Goal: Task Accomplishment & Management: Complete application form

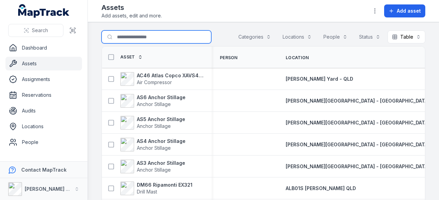
click at [148, 36] on input "Search for assets" at bounding box center [156, 36] width 110 height 13
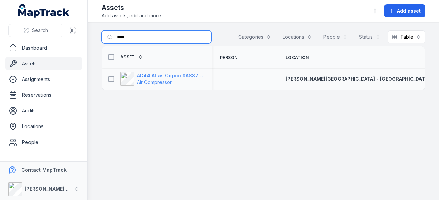
type input "****"
click at [166, 75] on strong "AC44 Atlas Copco XAS375TA" at bounding box center [170, 75] width 66 height 7
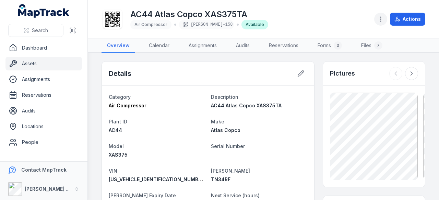
click at [380, 19] on icon "button" at bounding box center [380, 19] width 7 height 7
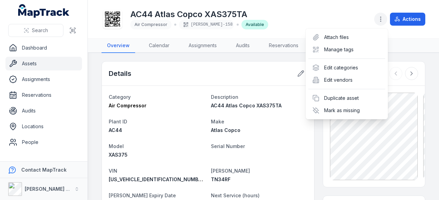
click at [379, 20] on icon "button" at bounding box center [380, 19] width 7 height 7
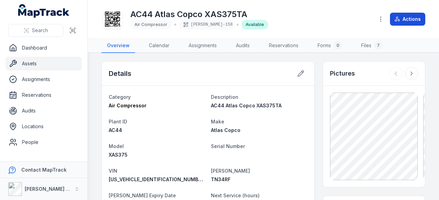
click at [406, 17] on button "Actions" at bounding box center [407, 19] width 35 height 13
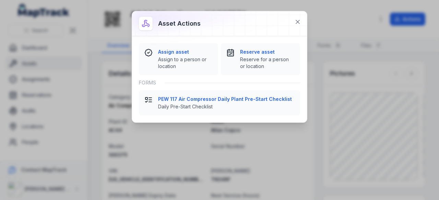
click at [314, 39] on div "Asset actions Assign asset Assign to a person or location Reserve asset Reserve…" at bounding box center [219, 100] width 439 height 200
click at [297, 23] on icon at bounding box center [297, 22] width 7 height 7
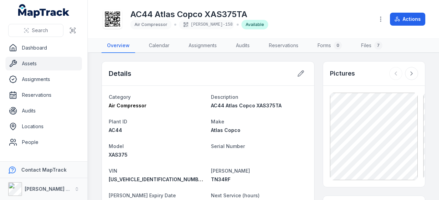
scroll to position [103, 0]
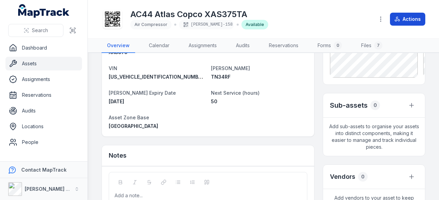
click at [408, 15] on button "Actions" at bounding box center [407, 19] width 35 height 13
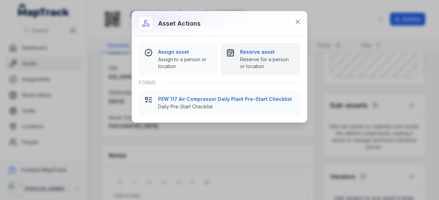
click at [234, 65] on div "Reserve asset Reserve for a person or location" at bounding box center [260, 59] width 68 height 21
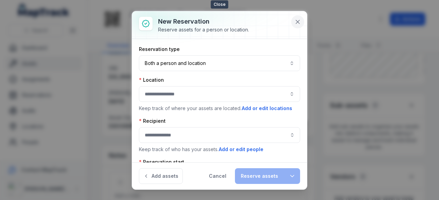
click at [294, 20] on button at bounding box center [297, 21] width 13 height 13
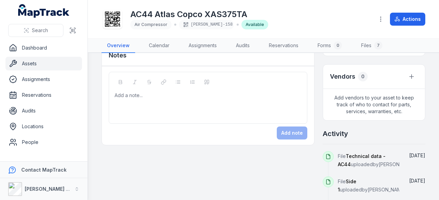
scroll to position [0, 0]
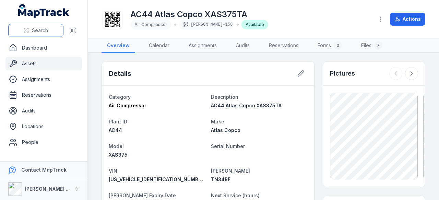
click at [36, 27] on button "Search" at bounding box center [35, 30] width 55 height 13
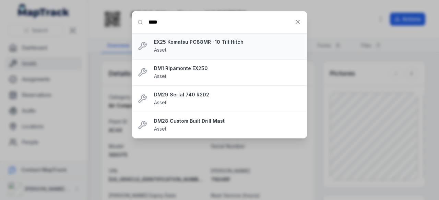
type input "****"
click at [170, 48] on div "EX25 Komatsu PC88MR -10 Tilt Hitch Asset" at bounding box center [227, 46] width 147 height 15
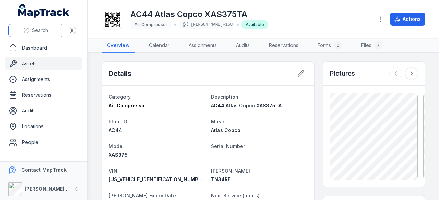
click at [39, 30] on span "Search" at bounding box center [40, 30] width 16 height 7
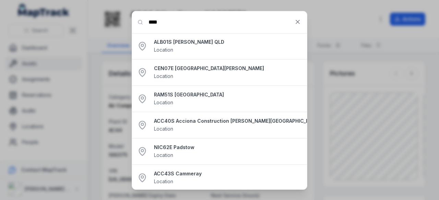
type input "****"
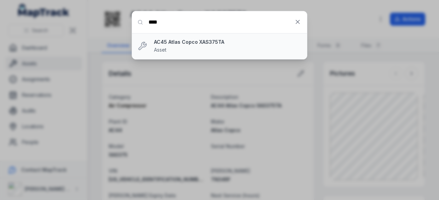
click at [209, 46] on div "AC45 Atlas Copco XAS375TA Asset" at bounding box center [227, 46] width 147 height 15
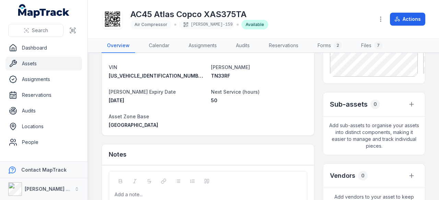
scroll to position [69, 0]
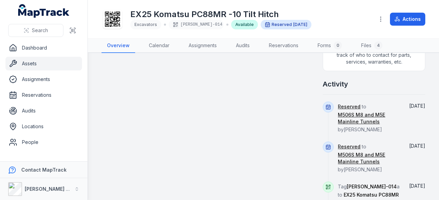
scroll to position [377, 0]
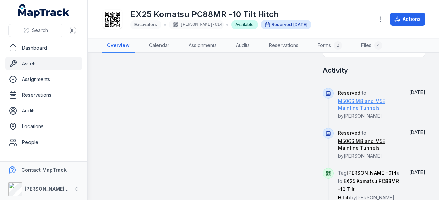
click at [363, 101] on link "M506S M8 and M5E Mainline Tunnels" at bounding box center [368, 105] width 61 height 14
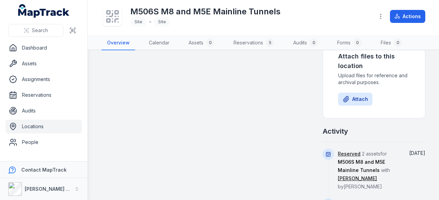
scroll to position [308, 0]
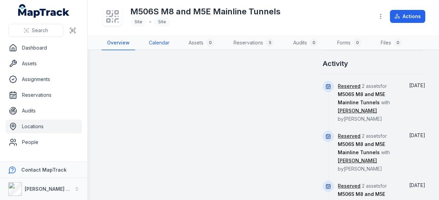
click at [149, 43] on link "Calendar" at bounding box center [159, 43] width 32 height 14
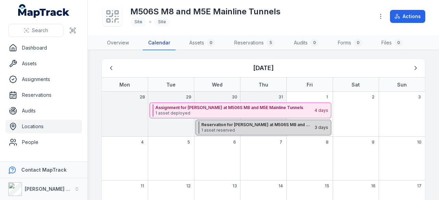
click at [237, 129] on span "1 asset reserved" at bounding box center [257, 130] width 112 height 5
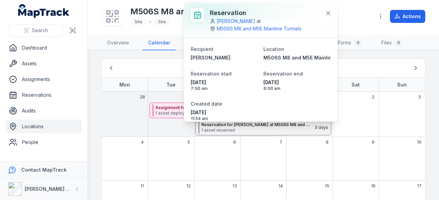
click at [178, 156] on div "5" at bounding box center [171, 159] width 46 height 44
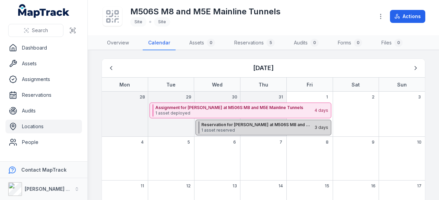
click at [280, 124] on strong "Reservation for [PERSON_NAME] at M506S M8 and M5E Mainline Tunnels" at bounding box center [257, 124] width 112 height 5
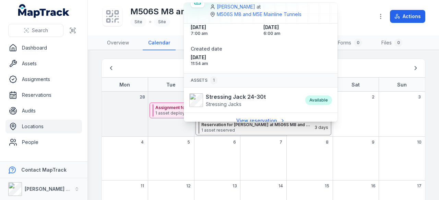
scroll to position [21, 0]
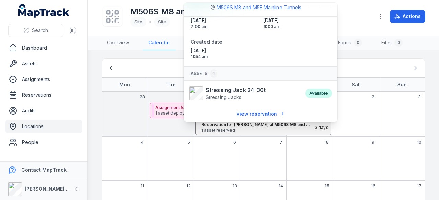
click at [286, 154] on div "8" at bounding box center [309, 159] width 46 height 44
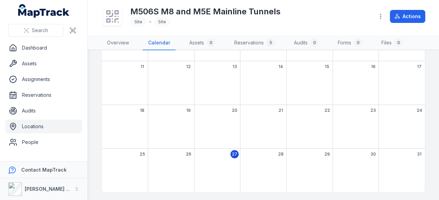
scroll to position [0, 0]
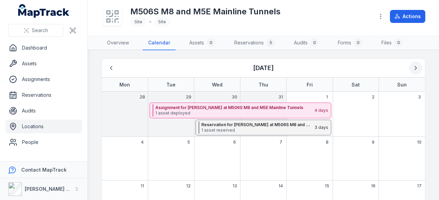
click at [412, 68] on icon "Next" at bounding box center [415, 68] width 7 height 7
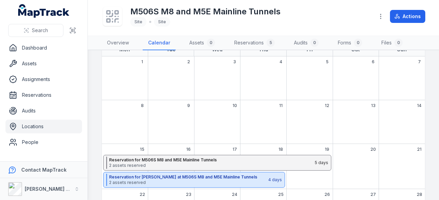
scroll to position [69, 0]
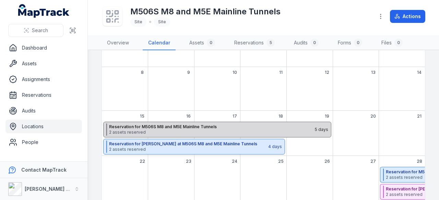
click at [227, 127] on strong "Reservation for M506S M8 and M5E Mainline Tunnels" at bounding box center [211, 126] width 205 height 5
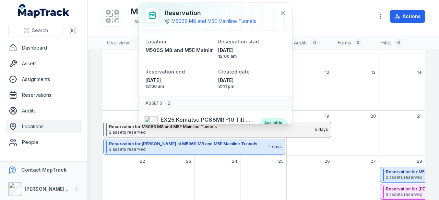
scroll to position [35, 0]
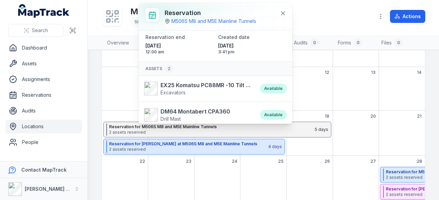
click at [205, 167] on div "September 2025" at bounding box center [217, 184] width 46 height 34
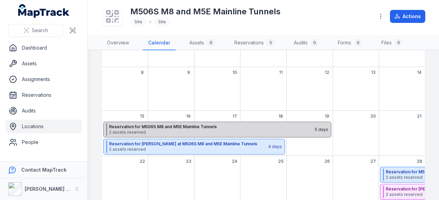
click at [206, 128] on strong "Reservation for M506S M8 and M5E Mainline Tunnels" at bounding box center [211, 126] width 205 height 5
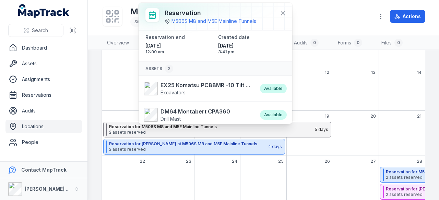
click at [222, 179] on div "September 2025" at bounding box center [217, 184] width 46 height 34
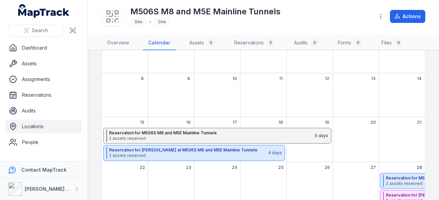
scroll to position [122, 0]
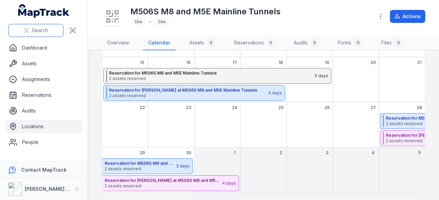
click at [52, 30] on button "Search" at bounding box center [35, 30] width 55 height 13
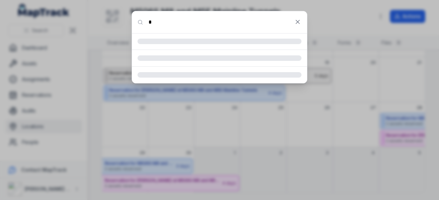
type input "****"
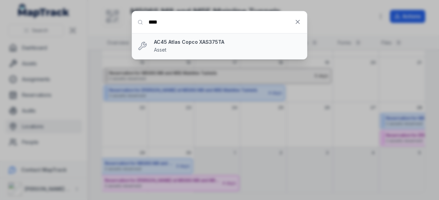
click at [192, 45] on strong "AC45 Atlas Copco XAS375TA" at bounding box center [227, 42] width 147 height 7
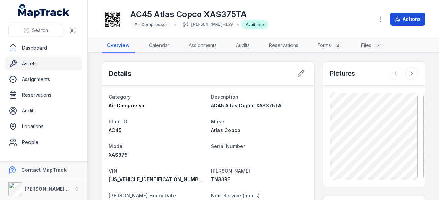
click at [398, 21] on icon at bounding box center [396, 18] width 5 height 5
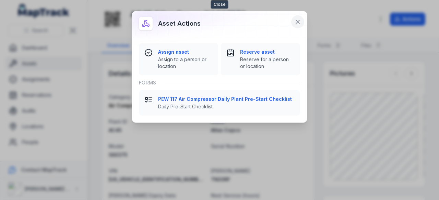
click at [295, 20] on icon at bounding box center [297, 22] width 7 height 7
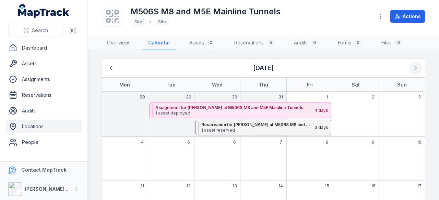
click at [412, 65] on icon "Next" at bounding box center [415, 68] width 7 height 7
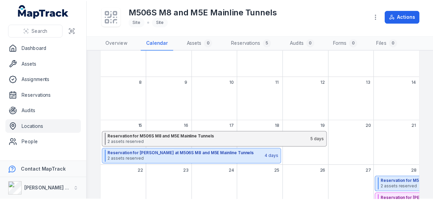
scroll to position [103, 0]
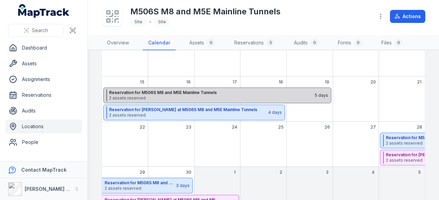
click at [170, 96] on span "2 assets reserved" at bounding box center [211, 98] width 205 height 5
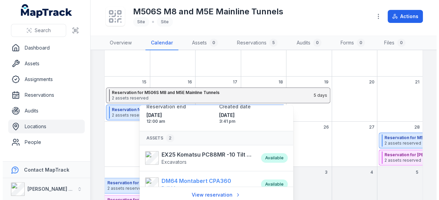
scroll to position [35, 0]
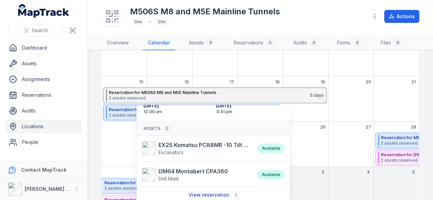
click at [212, 193] on link "View reservation" at bounding box center [213, 195] width 58 height 13
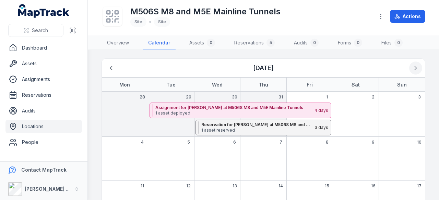
click at [412, 66] on icon "Next" at bounding box center [415, 68] width 7 height 7
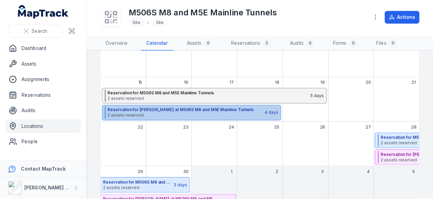
scroll to position [103, 0]
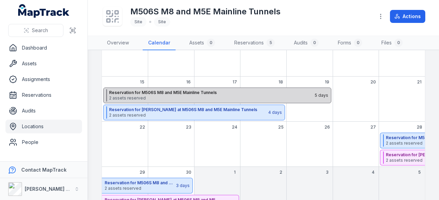
click at [173, 96] on span "2 assets reserved" at bounding box center [211, 98] width 205 height 5
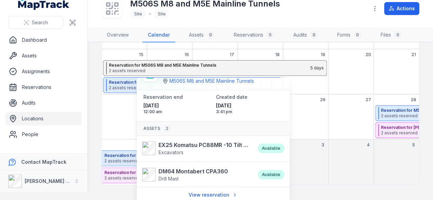
scroll to position [15, 0]
click at [125, 128] on div "September 2025" at bounding box center [124, 123] width 45 height 34
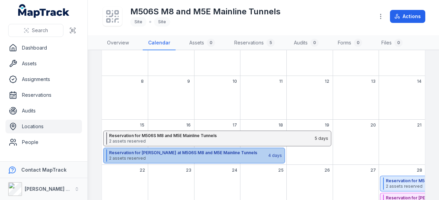
scroll to position [103, 0]
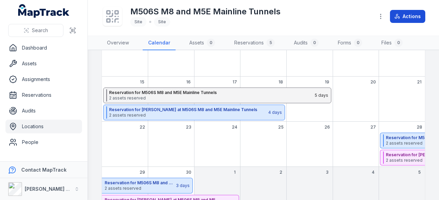
click at [404, 21] on button "Actions" at bounding box center [407, 16] width 35 height 13
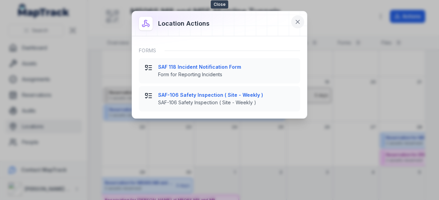
click at [295, 22] on icon at bounding box center [297, 22] width 7 height 7
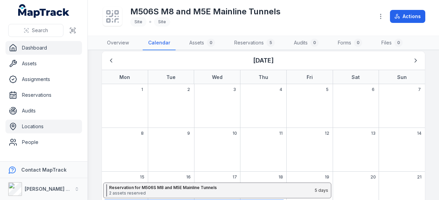
scroll to position [0, 0]
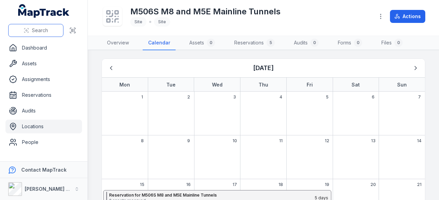
click at [34, 28] on span "Search" at bounding box center [40, 30] width 16 height 7
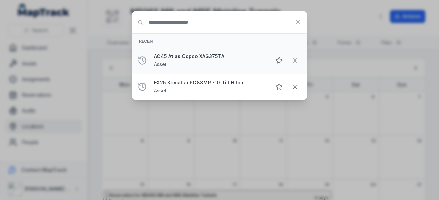
click at [183, 54] on strong "AC45 Atlas Copco XAS375TA" at bounding box center [210, 56] width 112 height 7
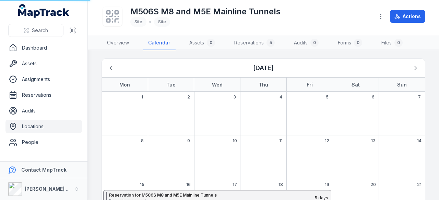
scroll to position [34, 0]
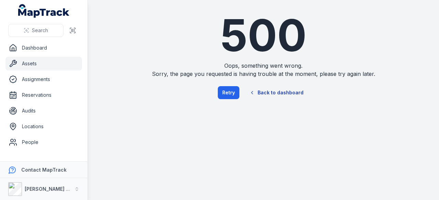
click at [271, 91] on link "Back to dashboard" at bounding box center [276, 93] width 66 height 16
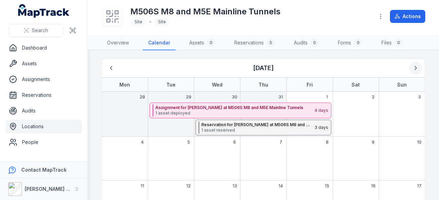
click at [415, 69] on button "Next" at bounding box center [415, 68] width 13 height 13
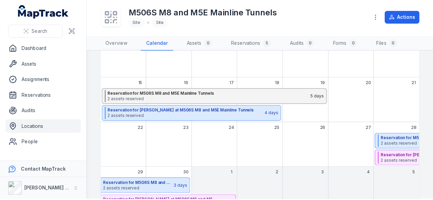
scroll to position [122, 0]
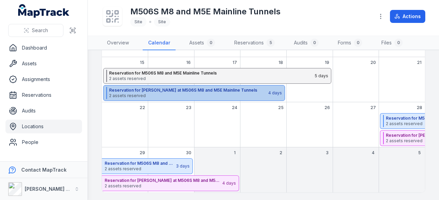
click at [174, 90] on strong "Reservation for [PERSON_NAME] at M506S M8 and M5E Mainline Tunnels" at bounding box center [188, 90] width 158 height 5
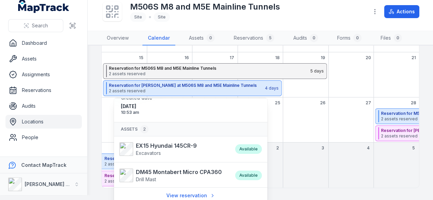
scroll to position [34, 0]
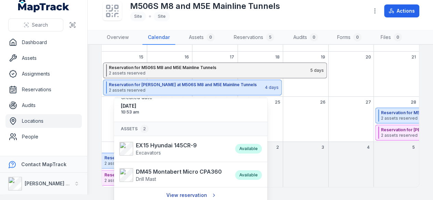
click at [192, 197] on link "View reservation" at bounding box center [191, 195] width 58 height 13
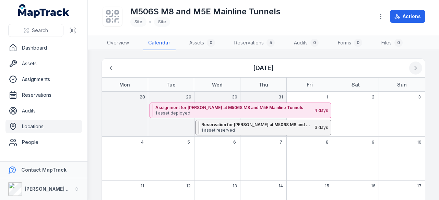
click at [409, 63] on button "Next" at bounding box center [415, 68] width 13 height 13
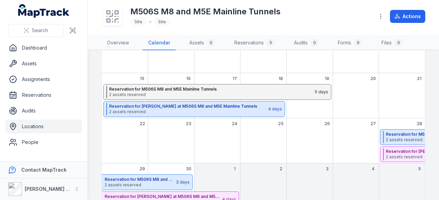
scroll to position [122, 0]
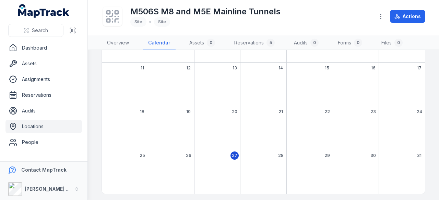
scroll to position [120, 0]
click at [234, 120] on div "20" at bounding box center [217, 127] width 46 height 44
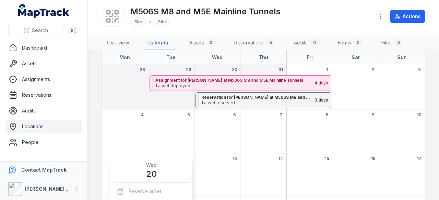
scroll to position [0, 0]
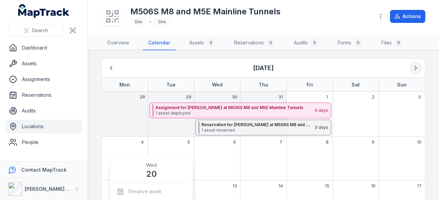
click at [412, 67] on icon "Next" at bounding box center [415, 68] width 7 height 7
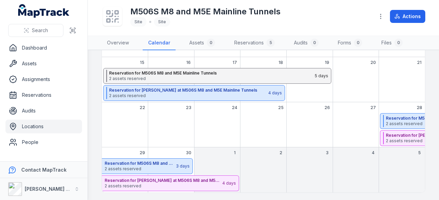
scroll to position [20, 0]
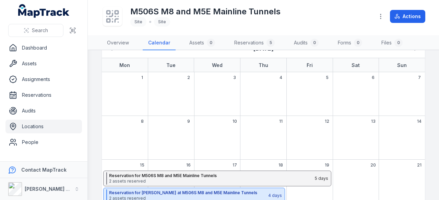
click at [119, 163] on div "15" at bounding box center [125, 182] width 46 height 45
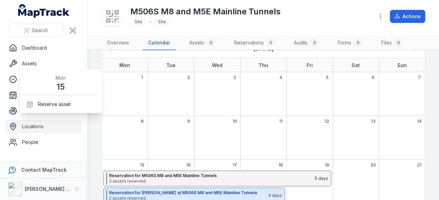
scroll to position [122, 0]
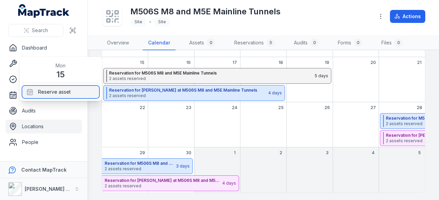
click at [75, 96] on div "Reserve asset" at bounding box center [60, 92] width 77 height 12
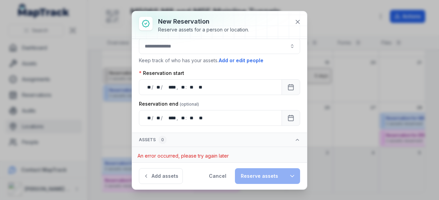
scroll to position [0, 0]
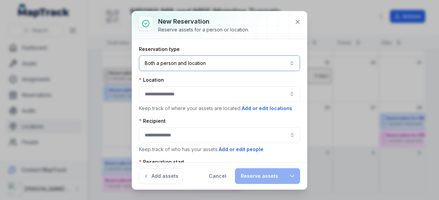
click at [208, 64] on button "Both a person and location ****" at bounding box center [219, 64] width 161 height 16
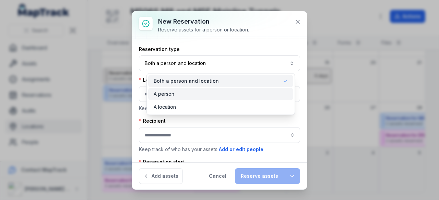
click at [193, 97] on div "A person" at bounding box center [221, 94] width 134 height 7
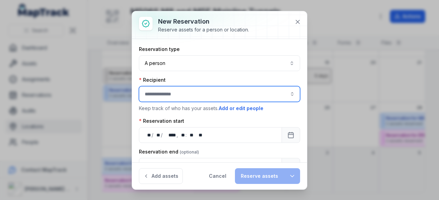
click at [193, 97] on input ":r14:-form-item-label" at bounding box center [219, 94] width 161 height 16
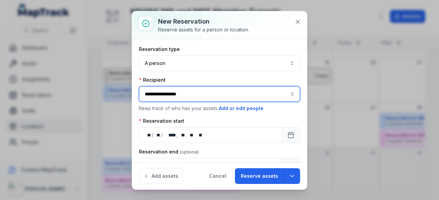
scroll to position [48, 0]
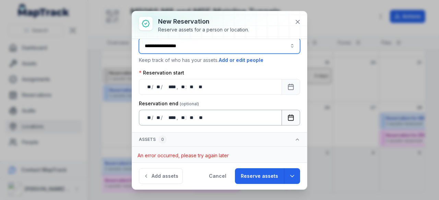
type input "**********"
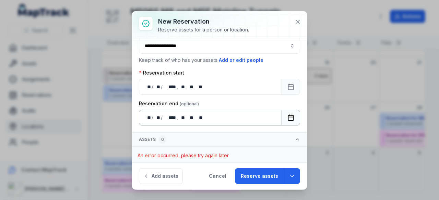
click at [288, 116] on rect "Calendar" at bounding box center [290, 117] width 5 height 5
click at [281, 114] on button "Calendar" at bounding box center [290, 118] width 19 height 16
click at [200, 114] on div "** **" at bounding box center [199, 117] width 8 height 7
click at [193, 115] on div "** **" at bounding box center [190, 117] width 7 height 7
click at [195, 115] on div "** **" at bounding box center [199, 117] width 8 height 7
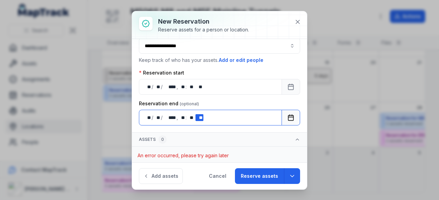
click at [199, 116] on div "** **" at bounding box center [199, 117] width 8 height 7
click at [287, 118] on icon "Calendar" at bounding box center [290, 117] width 7 height 7
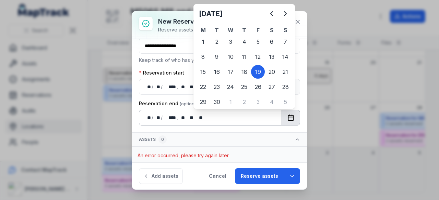
click at [287, 118] on icon "Calendar" at bounding box center [290, 117] width 7 height 7
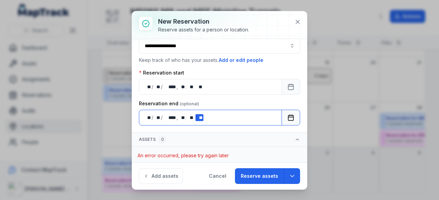
click at [197, 116] on div "** **" at bounding box center [199, 117] width 8 height 7
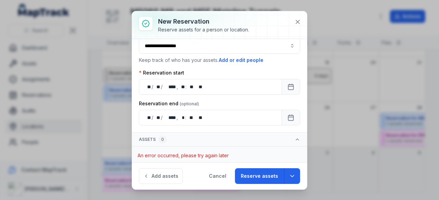
click at [214, 101] on div "Reservation end" at bounding box center [219, 103] width 161 height 7
click at [294, 137] on icon "button" at bounding box center [296, 139] width 5 height 5
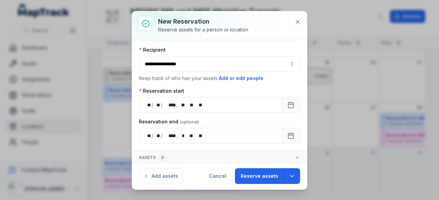
click at [294, 157] on icon "button" at bounding box center [296, 157] width 5 height 5
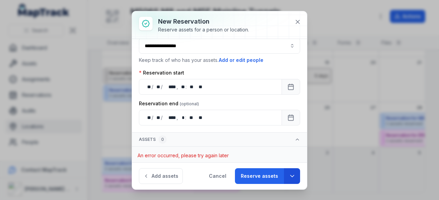
click at [294, 177] on icon "button" at bounding box center [292, 176] width 7 height 7
click at [294, 176] on icon "button" at bounding box center [292, 176] width 7 height 7
click at [162, 177] on button "Add assets" at bounding box center [161, 177] width 44 height 16
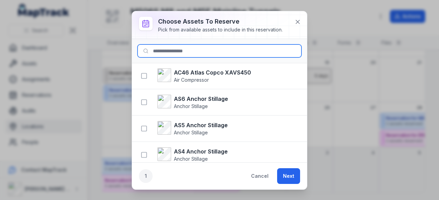
click at [185, 51] on input at bounding box center [219, 51] width 164 height 13
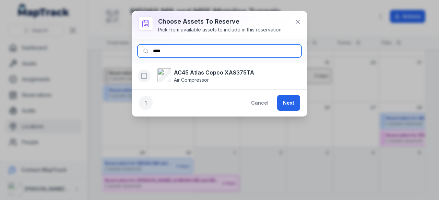
type input "****"
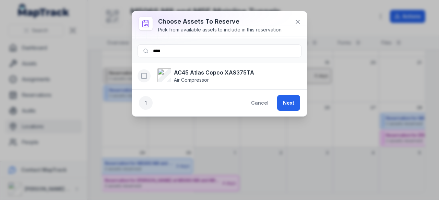
click at [142, 74] on icon "button" at bounding box center [143, 76] width 7 height 7
click at [143, 76] on icon "button" at bounding box center [144, 75] width 2 height 1
click at [144, 98] on div "1" at bounding box center [146, 103] width 14 height 14
click at [299, 23] on icon at bounding box center [297, 22] width 7 height 7
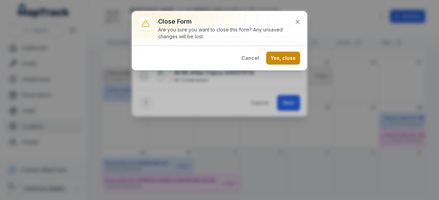
click at [286, 59] on button "Yes, close" at bounding box center [283, 58] width 34 height 13
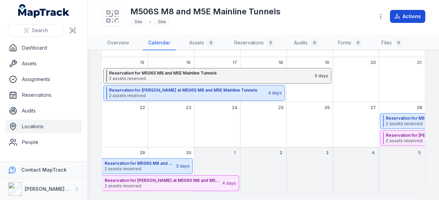
click at [403, 17] on button "Actions" at bounding box center [407, 16] width 35 height 13
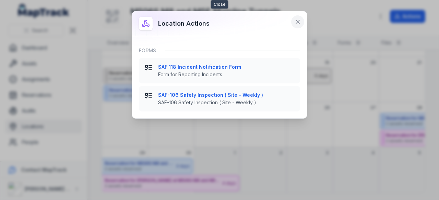
click at [295, 23] on icon at bounding box center [297, 22] width 7 height 7
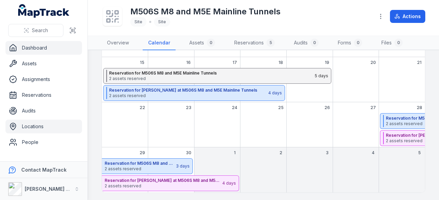
click at [26, 49] on link "Dashboard" at bounding box center [43, 48] width 76 height 14
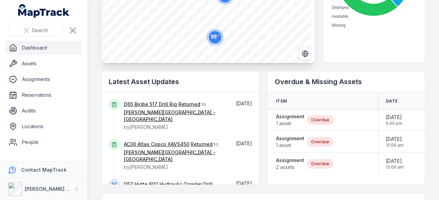
scroll to position [137, 0]
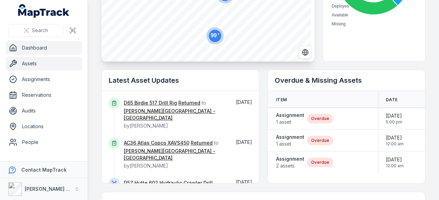
click at [36, 65] on link "Assets" at bounding box center [43, 64] width 76 height 14
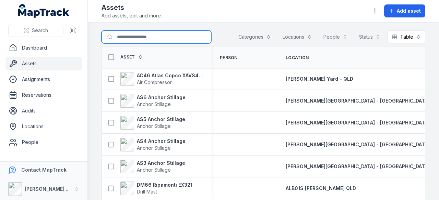
click at [155, 38] on input "Search for assets" at bounding box center [156, 36] width 110 height 13
type input "****"
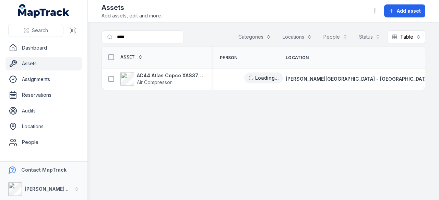
click at [163, 72] on strong "AC44 Atlas Copco XAS375TA" at bounding box center [170, 75] width 66 height 7
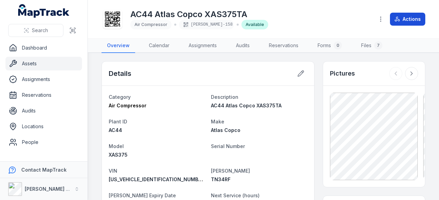
click at [407, 19] on button "Actions" at bounding box center [407, 19] width 35 height 13
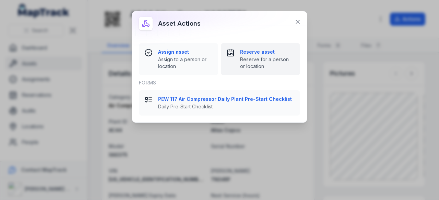
click at [247, 56] on div "Reserve asset Reserve for a person or location" at bounding box center [267, 59] width 54 height 21
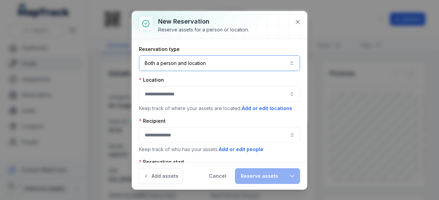
click at [221, 60] on button "Both a person and location ****" at bounding box center [219, 64] width 161 height 16
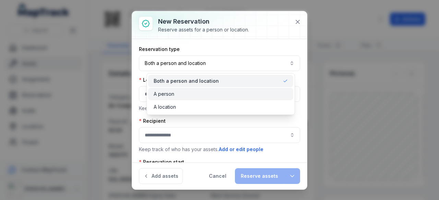
click at [196, 91] on div "A person" at bounding box center [221, 94] width 134 height 7
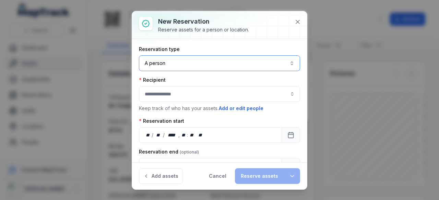
click at [198, 66] on button "A person ******" at bounding box center [219, 64] width 161 height 16
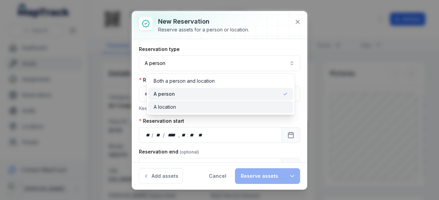
click at [200, 103] on div "A location" at bounding box center [220, 107] width 145 height 12
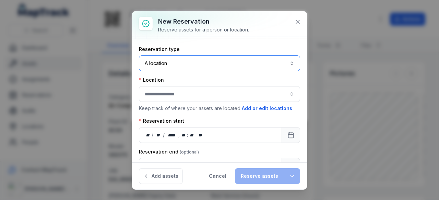
click at [192, 90] on button "button" at bounding box center [219, 94] width 161 height 16
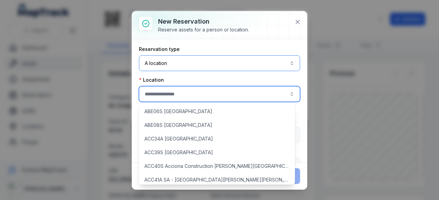
click at [195, 69] on button "A location ********" at bounding box center [219, 64] width 161 height 16
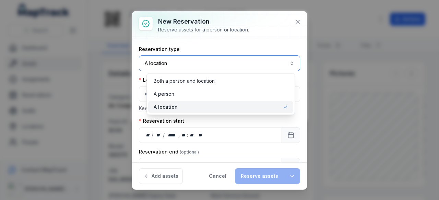
click at [195, 69] on button "A location ********" at bounding box center [219, 64] width 161 height 16
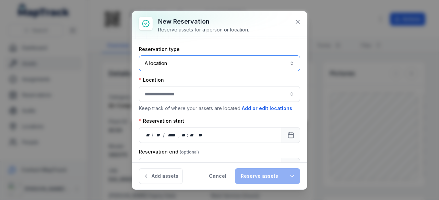
click at [180, 87] on button "button" at bounding box center [219, 94] width 161 height 16
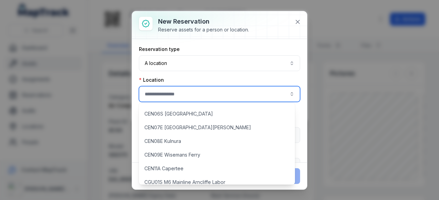
scroll to position [583, 0]
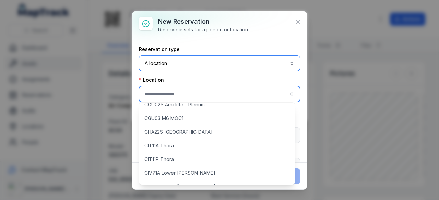
click at [184, 60] on button "A location ********" at bounding box center [219, 64] width 161 height 16
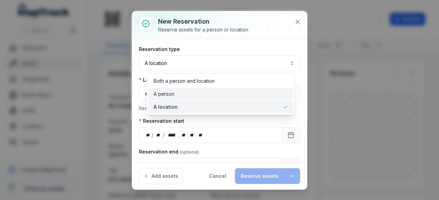
click at [182, 92] on div "A person" at bounding box center [221, 94] width 134 height 7
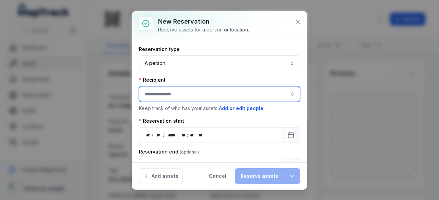
click at [182, 91] on input ":rh9:-form-item-label" at bounding box center [219, 94] width 161 height 16
click at [196, 114] on div "[PERSON_NAME]" at bounding box center [217, 112] width 142 height 7
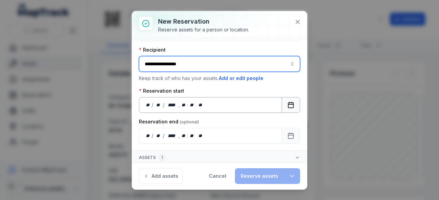
type input "**********"
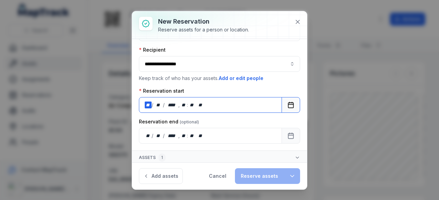
click at [195, 107] on div at bounding box center [195, 105] width 1 height 7
click at [281, 100] on button "Calendar" at bounding box center [290, 105] width 19 height 16
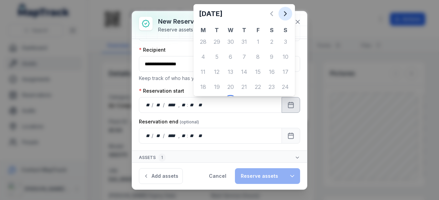
click at [280, 17] on button "Next" at bounding box center [285, 14] width 14 height 14
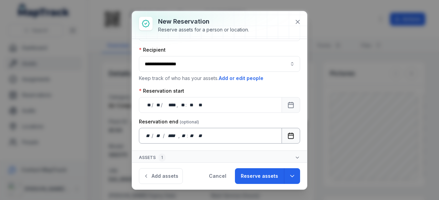
click at [281, 133] on button "Calendar" at bounding box center [290, 136] width 19 height 16
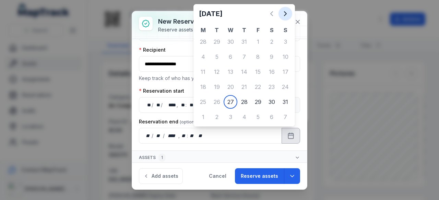
click at [288, 13] on icon "Next" at bounding box center [285, 14] width 8 height 8
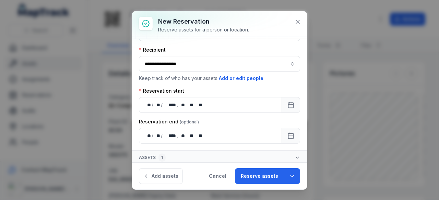
click at [221, 153] on button "Assets 1" at bounding box center [219, 158] width 175 height 14
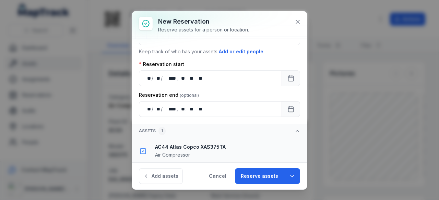
scroll to position [0, 0]
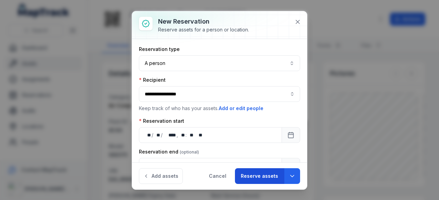
click at [250, 171] on button "Reserve assets" at bounding box center [259, 177] width 49 height 16
